Goal: Task Accomplishment & Management: Manage account settings

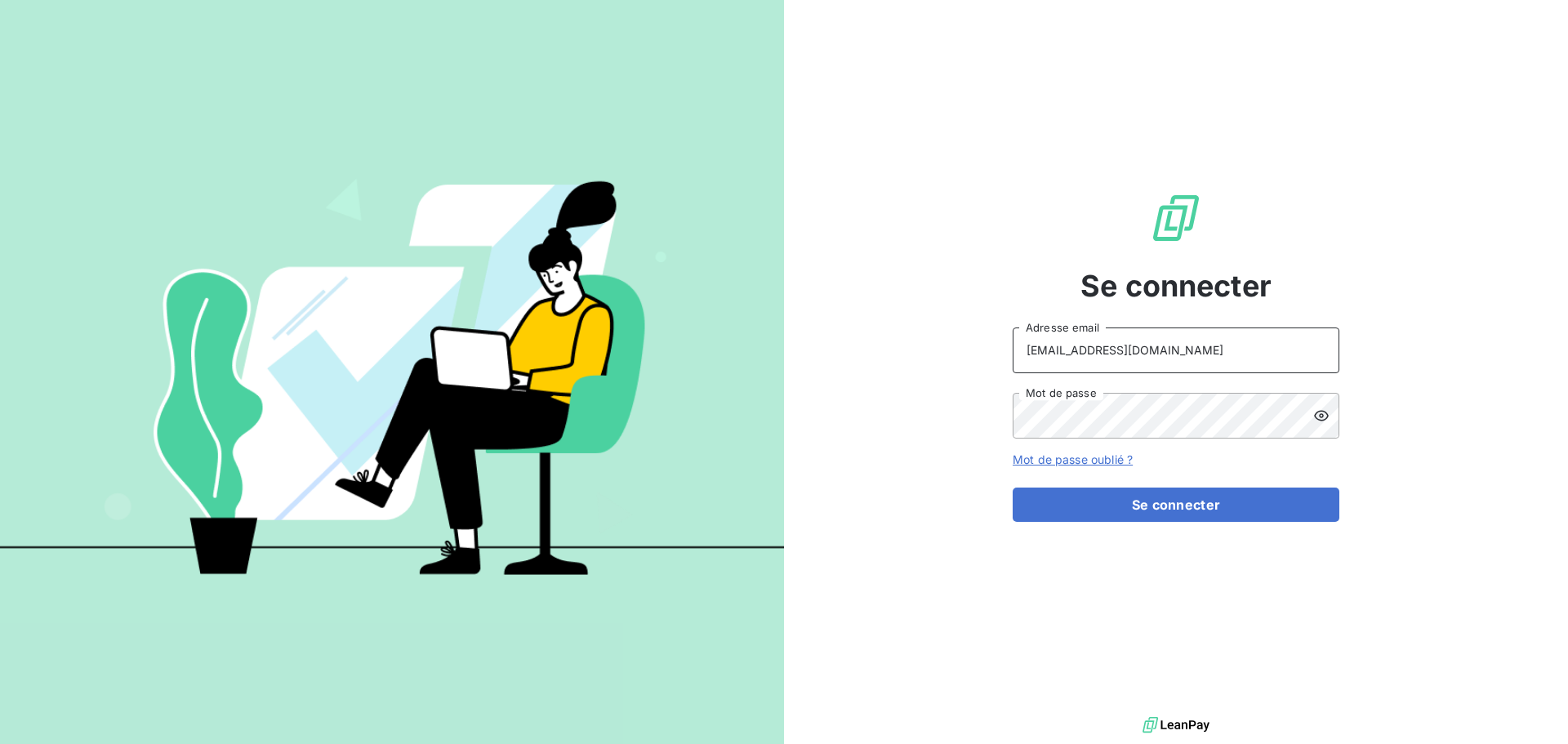
click at [1242, 354] on input "[EMAIL_ADDRESS][DOMAIN_NAME]" at bounding box center [1175, 350] width 327 height 45
type input "[EMAIL_ADDRESS][DOMAIN_NAME]"
click at [1156, 505] on button "Se connecter" at bounding box center [1175, 505] width 327 height 35
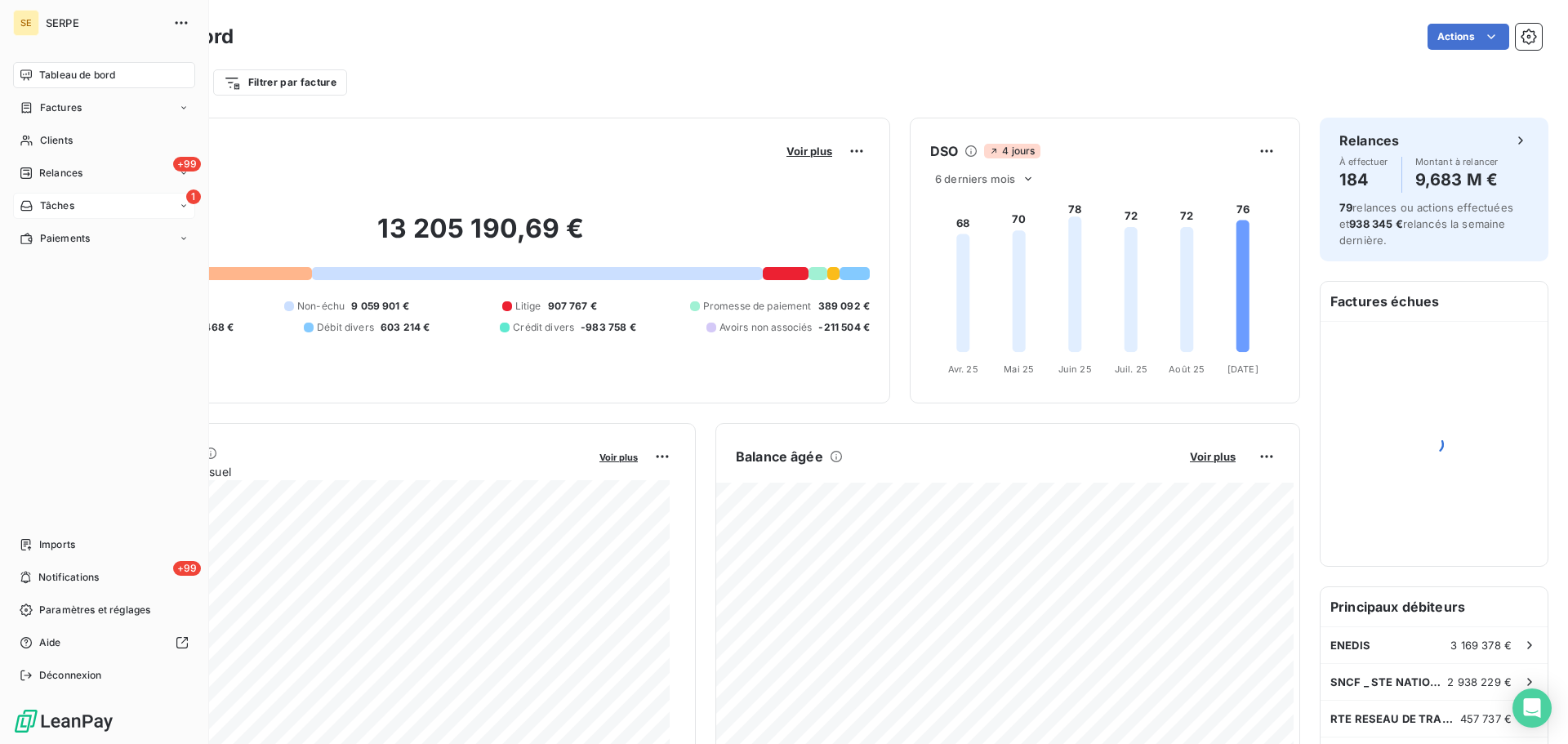
click at [55, 205] on span "Tâches" at bounding box center [58, 205] width 35 height 14
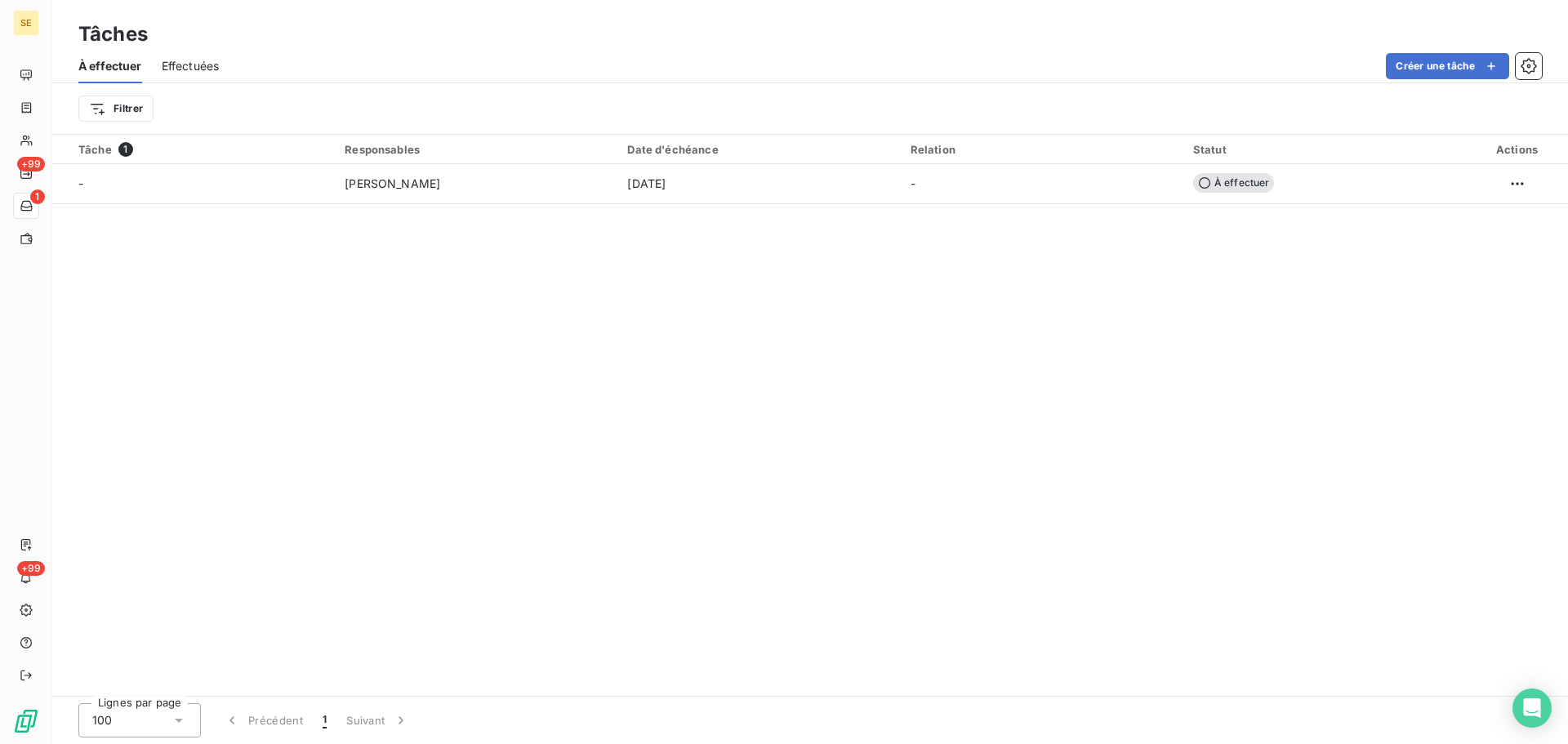
click at [608, 325] on div "Tâche 1 Responsables Date d'échéance Relation Statut Actions - [PERSON_NAME] [D…" at bounding box center [810, 415] width 1515 height 561
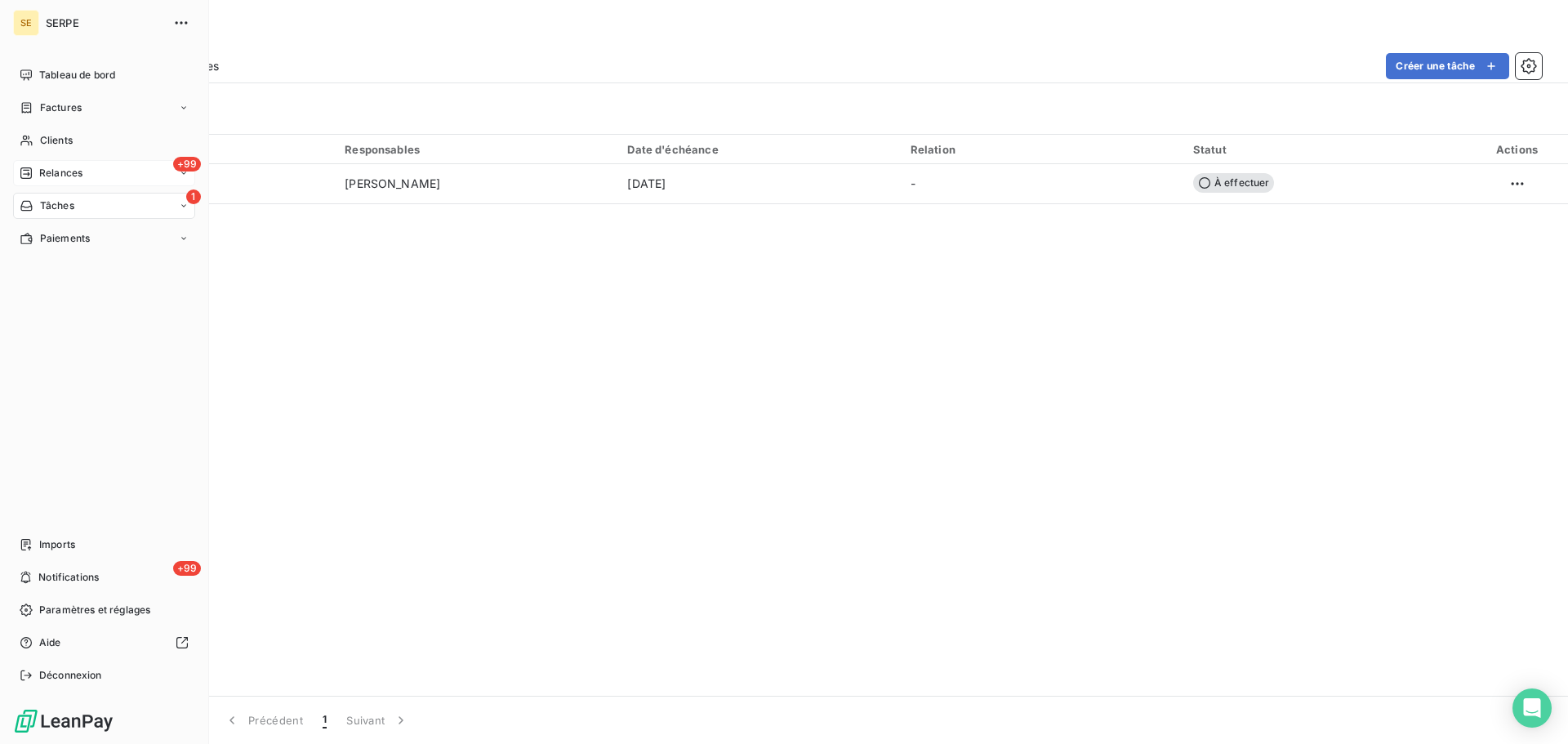
click at [63, 175] on span "Relances" at bounding box center [61, 173] width 43 height 14
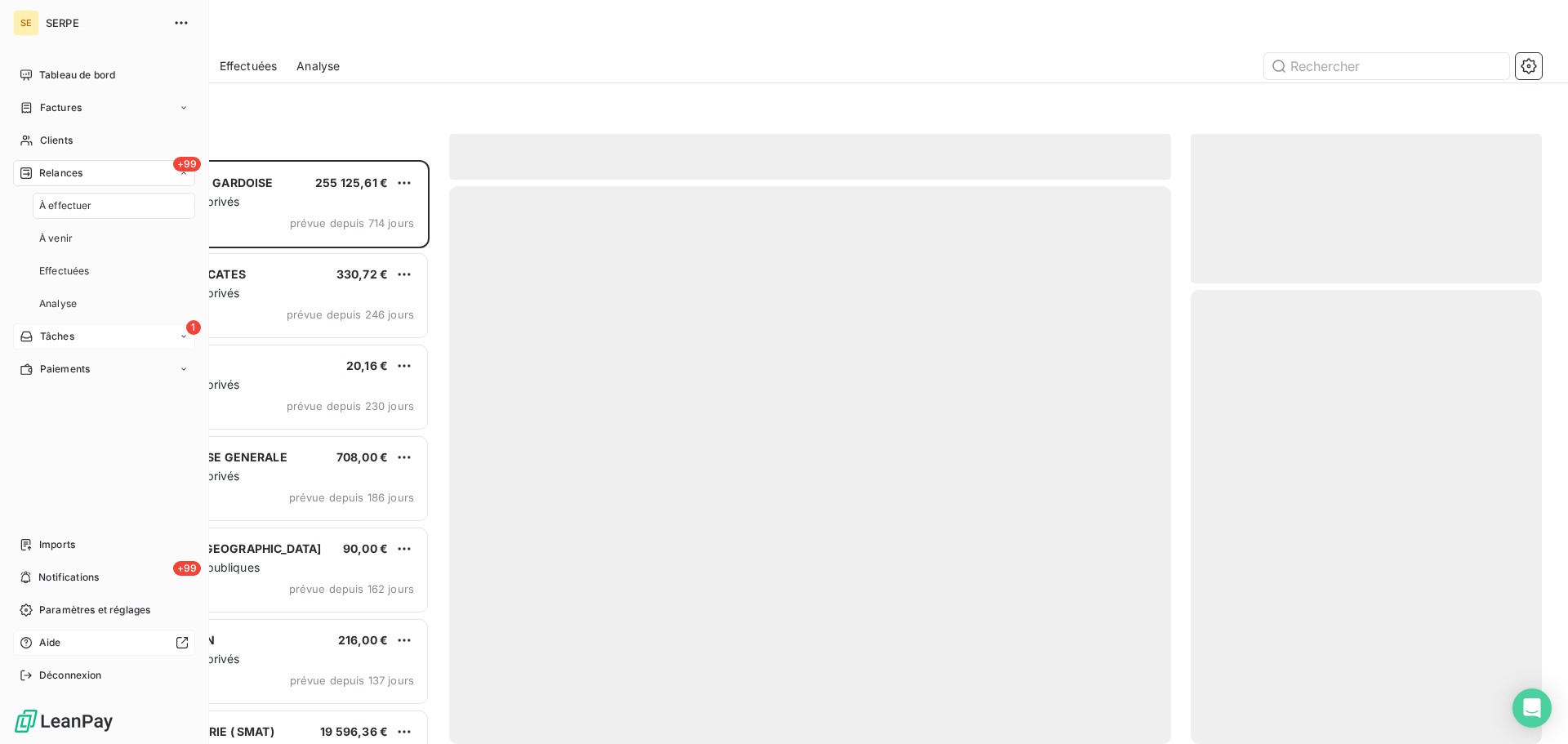
scroll to position [571, 339]
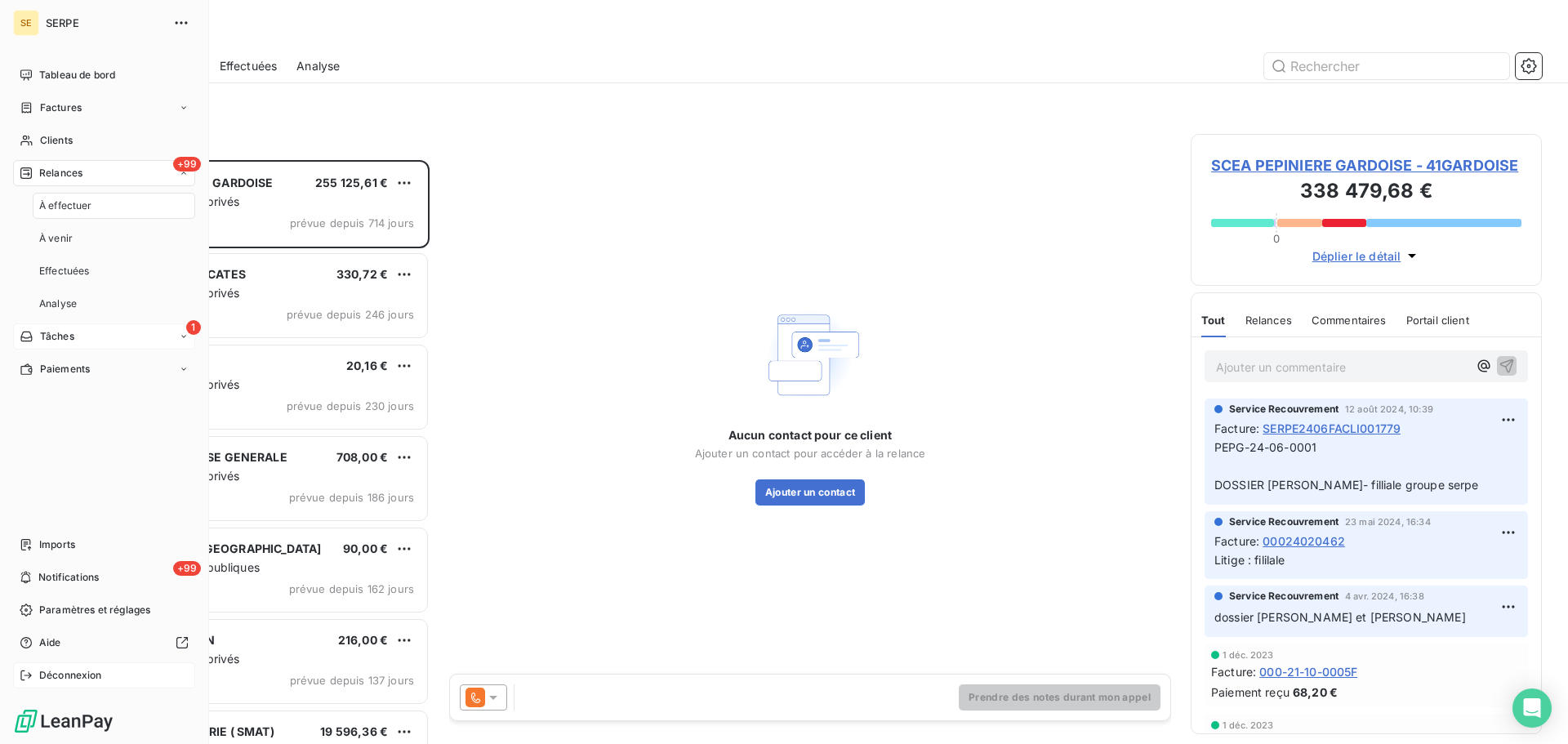
click at [77, 664] on div "Déconnexion" at bounding box center [104, 675] width 182 height 26
